Goal: Transaction & Acquisition: Purchase product/service

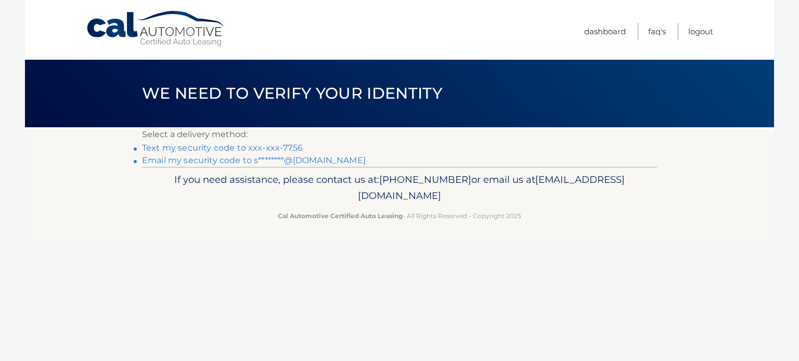
click at [224, 147] on link "Text my security code to xxx-xxx-7756" at bounding box center [222, 148] width 161 height 10
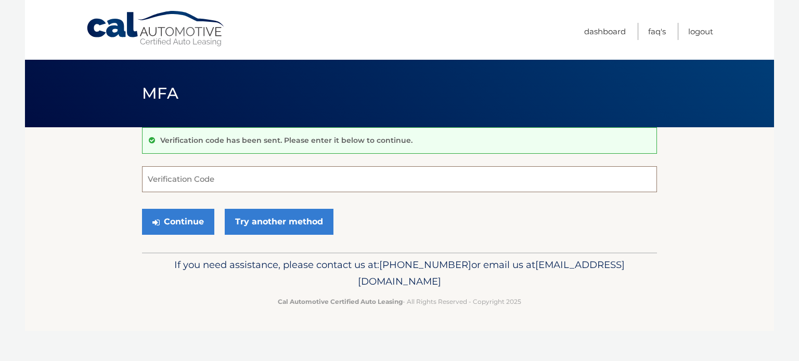
click at [210, 182] on input "Verification Code" at bounding box center [399, 179] width 515 height 26
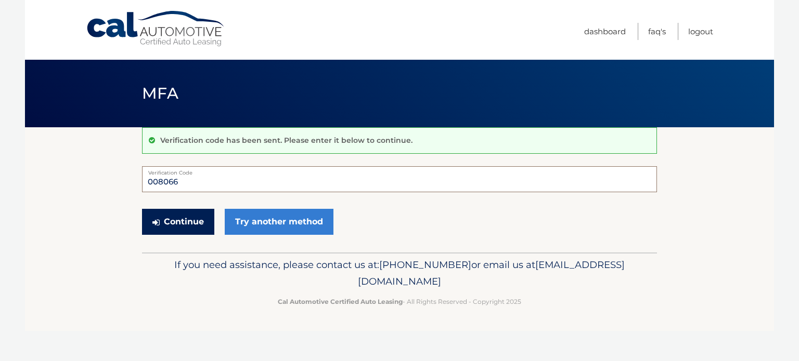
type input "008066"
click at [184, 221] on button "Continue" at bounding box center [178, 222] width 72 height 26
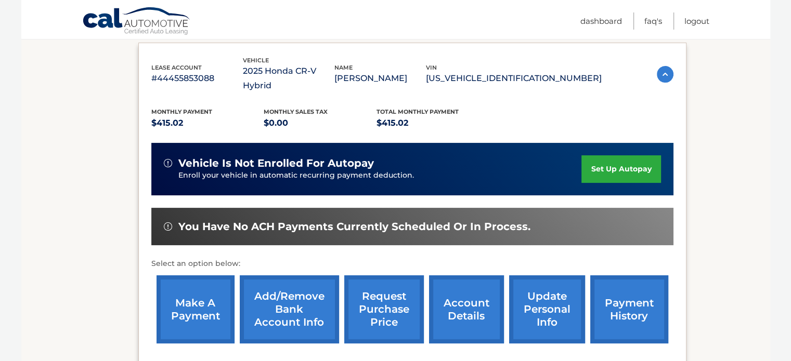
scroll to position [260, 0]
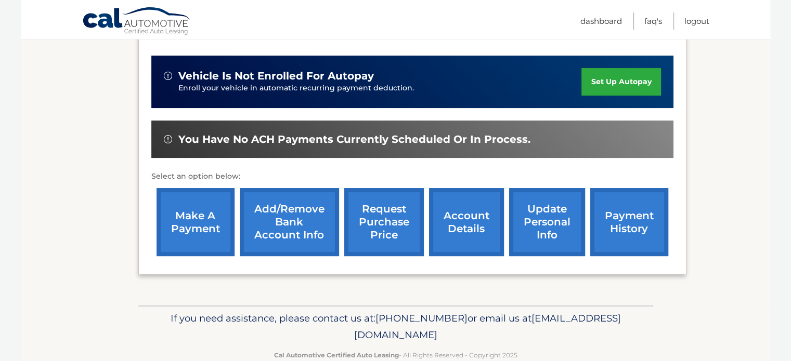
click at [208, 217] on link "make a payment" at bounding box center [195, 222] width 78 height 68
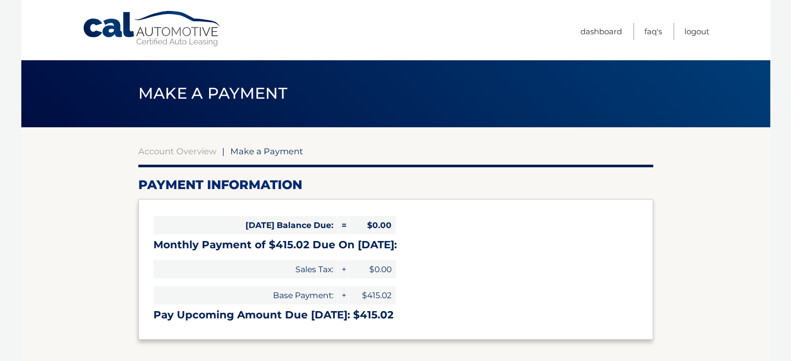
select select "N2QzZjNiNmYtZThmMi00MDU0LWE5ZmUtMWE2ZGFiN2U5MTFm"
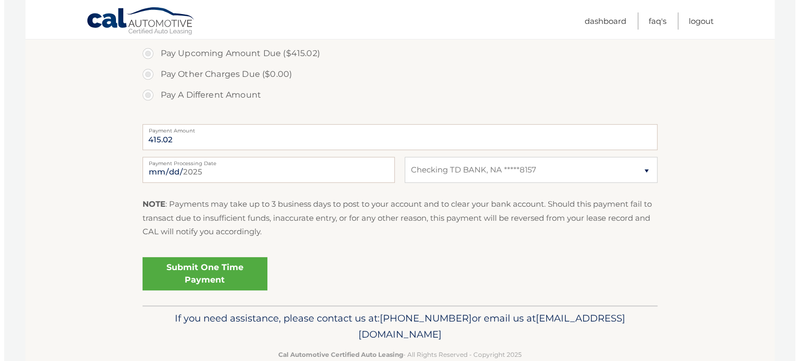
scroll to position [364, 0]
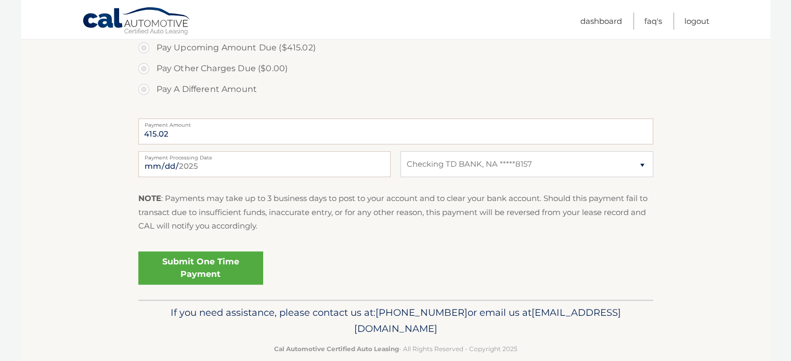
click at [194, 263] on link "Submit One Time Payment" at bounding box center [200, 268] width 125 height 33
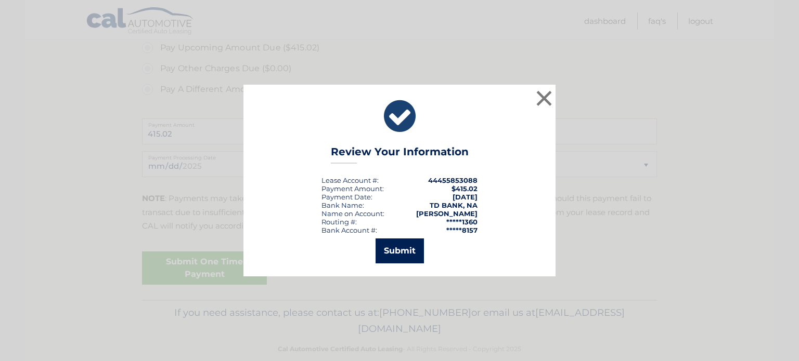
click at [403, 245] on button "Submit" at bounding box center [399, 251] width 48 height 25
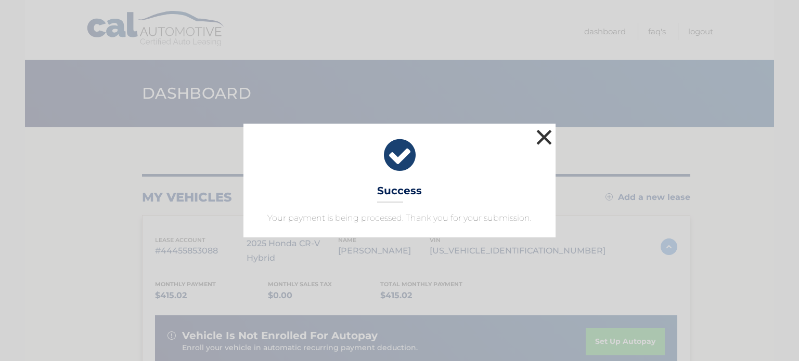
click at [542, 136] on button "×" at bounding box center [543, 137] width 21 height 21
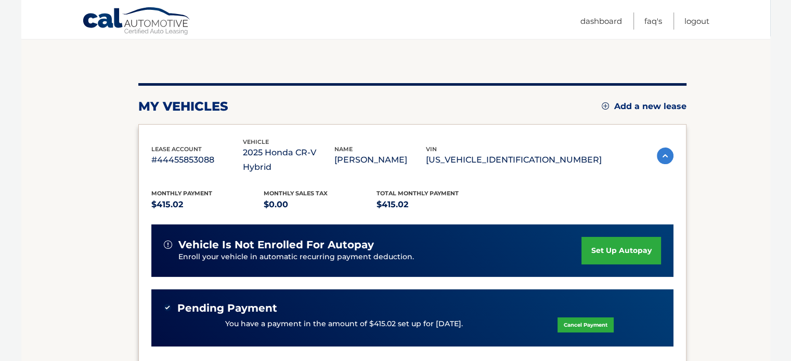
scroll to position [156, 0]
